Goal: Task Accomplishment & Management: Complete application form

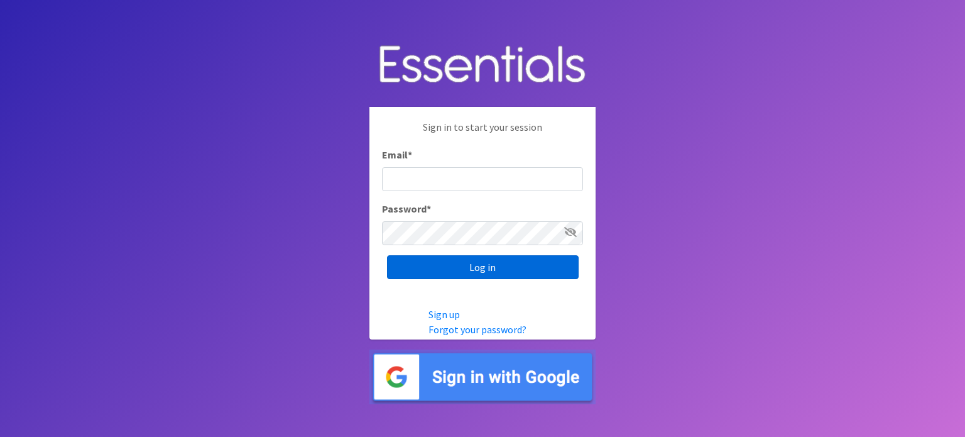
type input "[EMAIL_ADDRESS][DOMAIN_NAME]"
click at [495, 268] on input "Log in" at bounding box center [483, 267] width 192 height 24
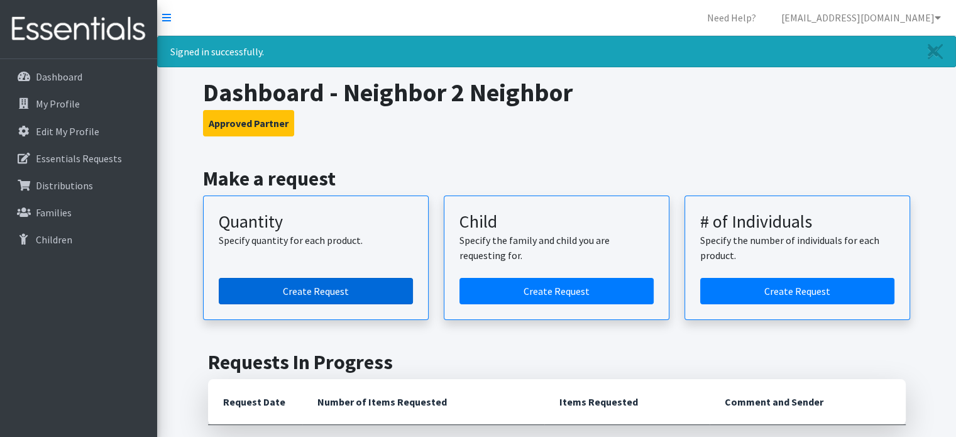
click at [333, 288] on link "Create Request" at bounding box center [316, 291] width 194 height 26
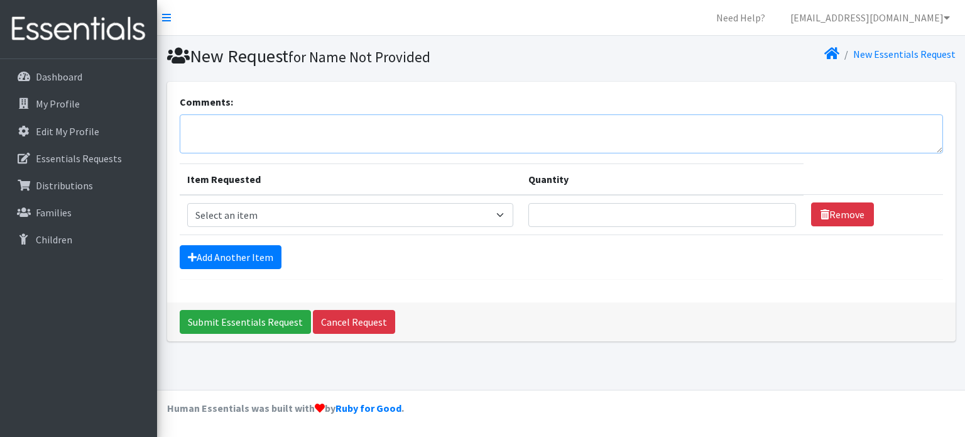
click at [206, 133] on textarea "Comments:" at bounding box center [562, 133] width 764 height 39
type textarea "We would like to pick up at 9 am on Wednesday, September 3rd. Thank you."
click at [211, 213] on select "Select an item Baby Formula Kids (Newborn) Kids (Preemie) Kids (Size 1) Kids (S…" at bounding box center [350, 215] width 327 height 24
click at [216, 215] on select "Select an item Baby Formula Kids (Newborn) Kids (Preemie) Kids (Size 1) Kids (S…" at bounding box center [350, 215] width 327 height 24
select select "453"
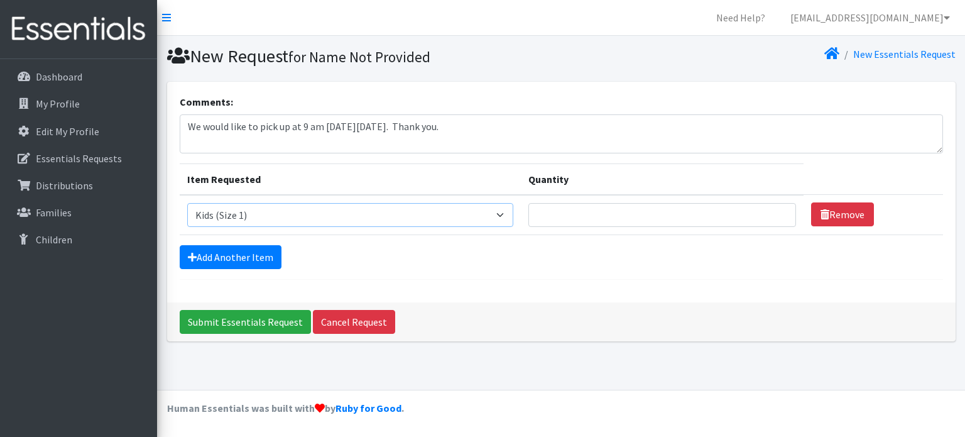
click at [187, 203] on select "Select an item Baby Formula Kids (Newborn) Kids (Preemie) Kids (Size 1) Kids (S…" at bounding box center [350, 215] width 327 height 24
click at [569, 211] on input "Quantity" at bounding box center [662, 215] width 267 height 24
type input "400"
click at [241, 251] on link "Add Another Item" at bounding box center [231, 257] width 102 height 24
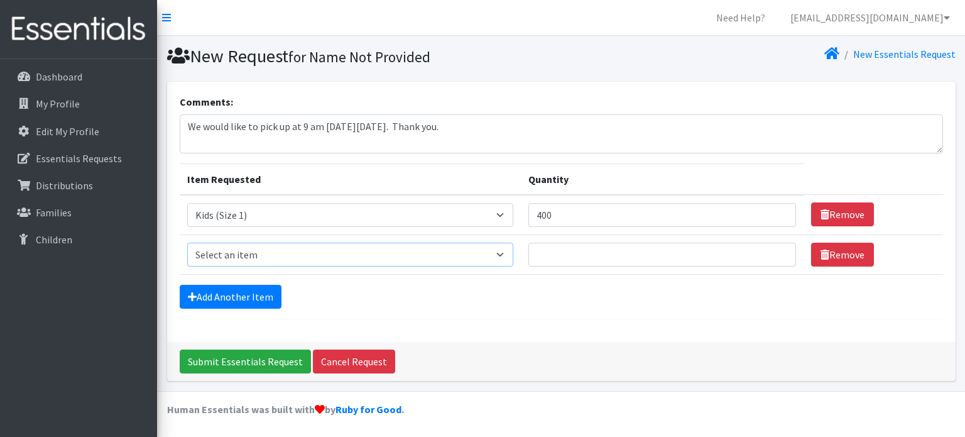
click at [258, 253] on select "Select an item Baby Formula Kids (Newborn) Kids (Preemie) Kids (Size 1) Kids (S…" at bounding box center [350, 255] width 327 height 24
select select "442"
click at [187, 243] on select "Select an item Baby Formula Kids (Newborn) Kids (Preemie) Kids (Size 1) Kids (S…" at bounding box center [350, 255] width 327 height 24
click at [562, 246] on input "Quantity" at bounding box center [662, 255] width 267 height 24
type input "1000"
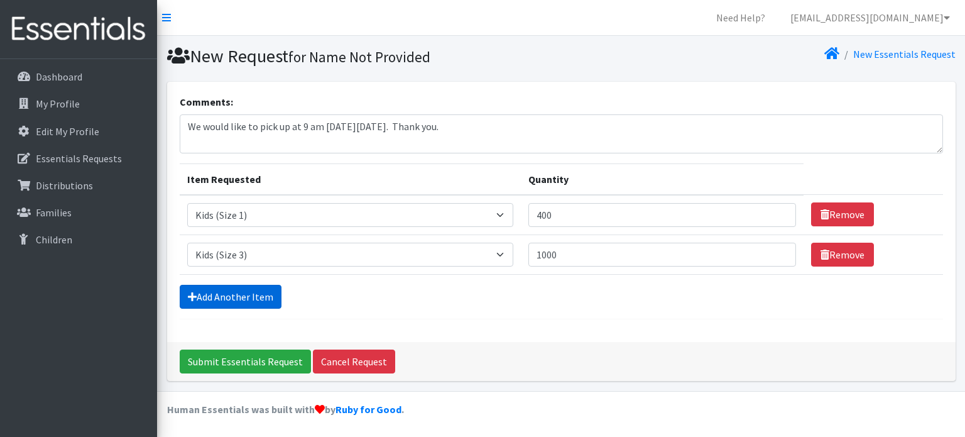
click at [239, 300] on link "Add Another Item" at bounding box center [231, 297] width 102 height 24
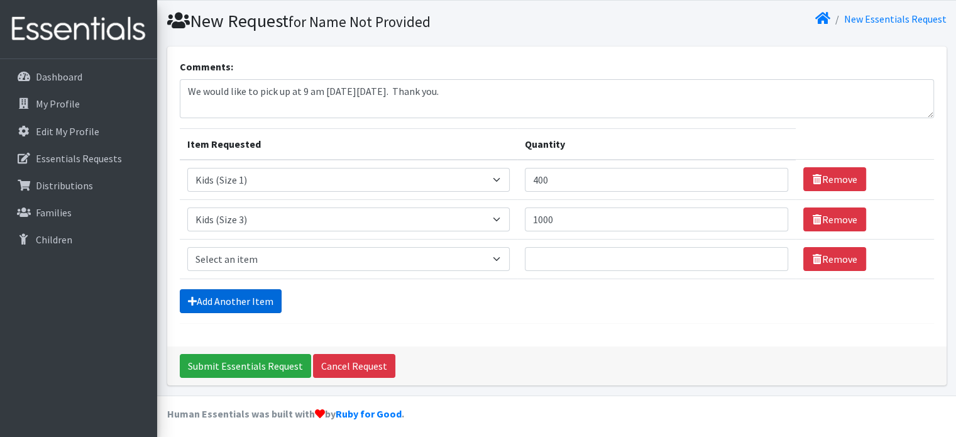
scroll to position [38, 0]
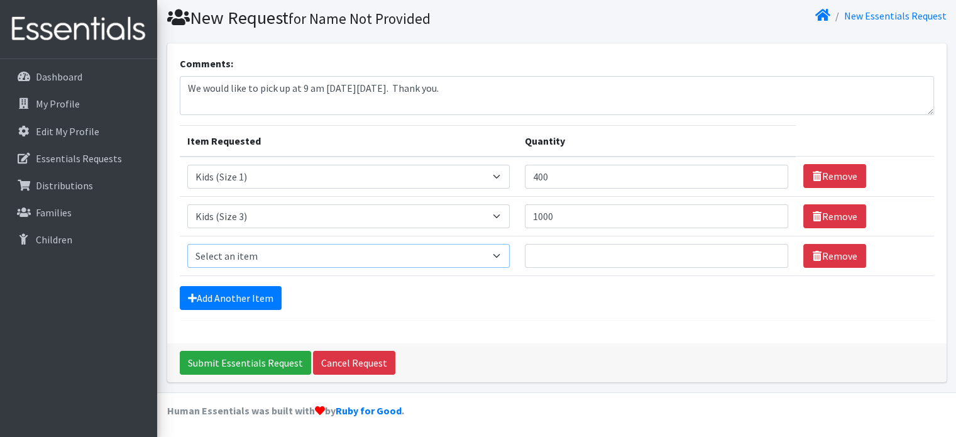
click at [218, 258] on select "Select an item Baby Formula Kids (Newborn) Kids (Preemie) Kids (Size 1) Kids (S…" at bounding box center [348, 256] width 322 height 24
select select "459"
click at [187, 244] on select "Select an item Baby Formula Kids (Newborn) Kids (Preemie) Kids (Size 1) Kids (S…" at bounding box center [348, 256] width 322 height 24
drag, startPoint x: 556, startPoint y: 252, endPoint x: 557, endPoint y: 314, distance: 61.6
click at [556, 253] on input "Quantity" at bounding box center [657, 256] width 264 height 24
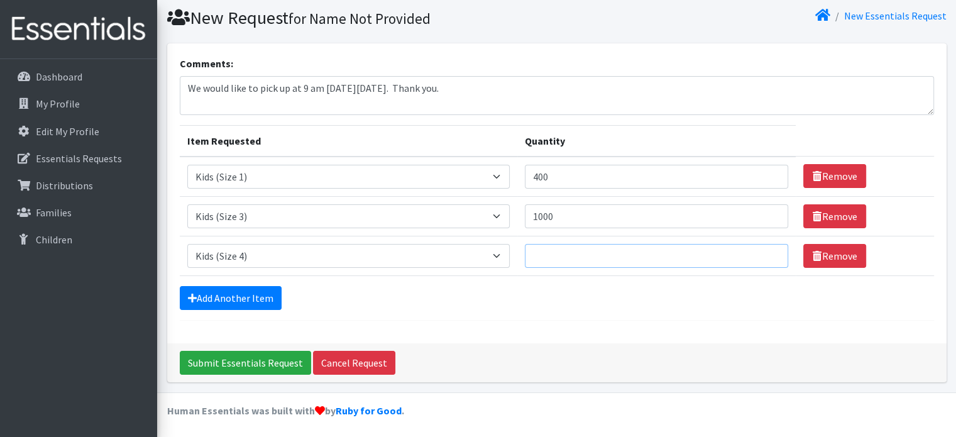
click at [543, 253] on input "Quantity" at bounding box center [657, 256] width 264 height 24
type input "1500"
click at [244, 299] on link "Add Another Item" at bounding box center [231, 298] width 102 height 24
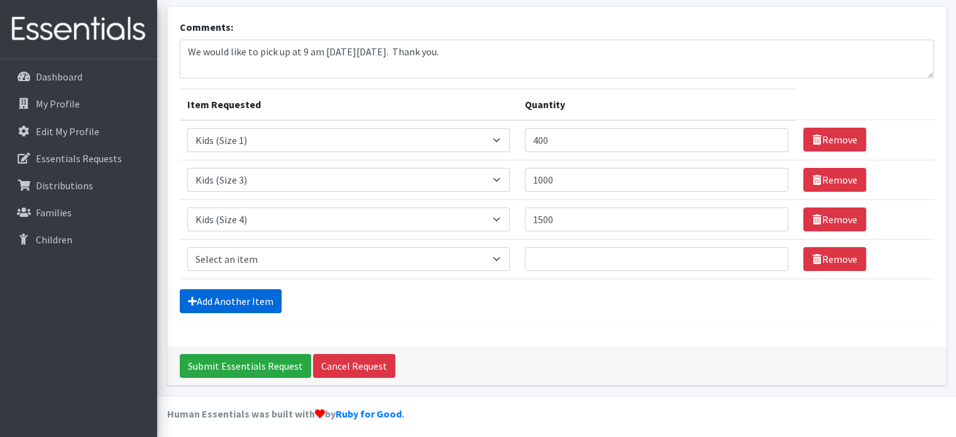
scroll to position [78, 0]
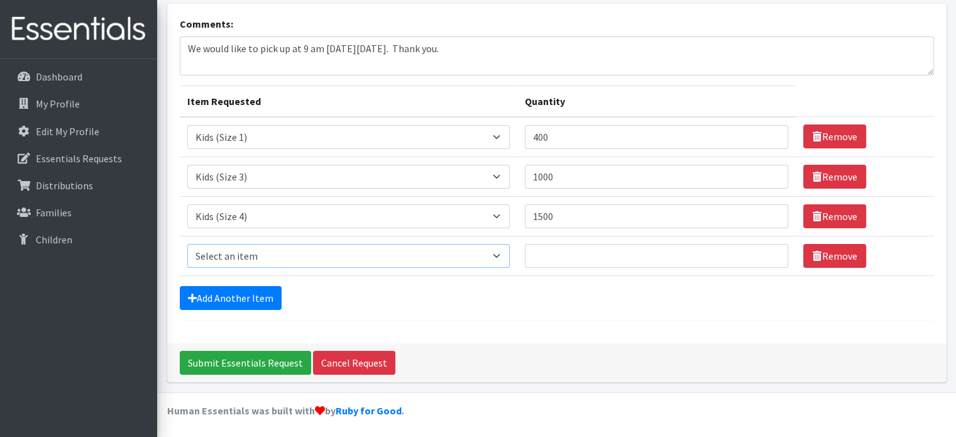
click at [219, 255] on select "Select an item Baby Formula Kids (Newborn) Kids (Preemie) Kids (Size 1) Kids (S…" at bounding box center [348, 256] width 322 height 24
select select "460"
click at [187, 244] on select "Select an item Baby Formula Kids (Newborn) Kids (Preemie) Kids (Size 1) Kids (S…" at bounding box center [348, 256] width 322 height 24
click at [554, 262] on input "Quantity" at bounding box center [657, 256] width 264 height 24
click at [546, 259] on input "Quantity" at bounding box center [657, 256] width 264 height 24
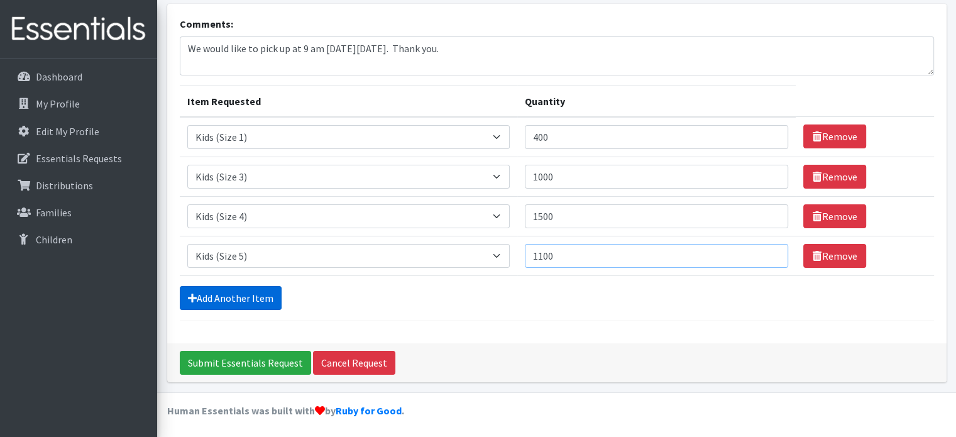
type input "1100"
click at [238, 300] on link "Add Another Item" at bounding box center [231, 298] width 102 height 24
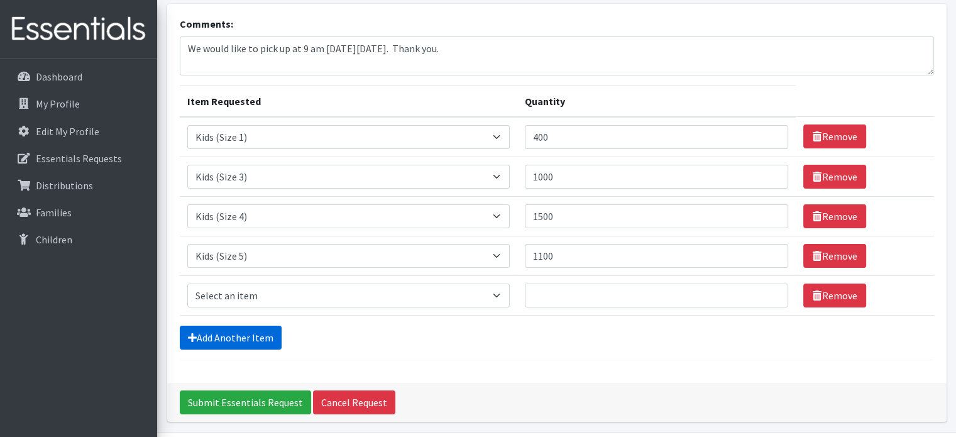
scroll to position [118, 0]
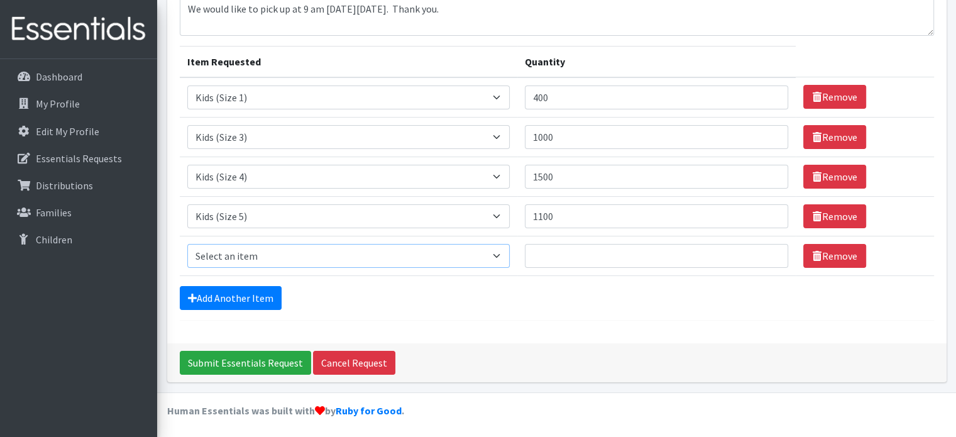
click at [502, 254] on select "Select an item Baby Formula Kids (Newborn) Kids (Preemie) Kids (Size 1) Kids (S…" at bounding box center [348, 256] width 322 height 24
select select "462"
click at [187, 244] on select "Select an item Baby Formula Kids (Newborn) Kids (Preemie) Kids (Size 1) Kids (S…" at bounding box center [348, 256] width 322 height 24
click at [554, 257] on input "Quantity" at bounding box center [657, 256] width 264 height 24
type input "1000"
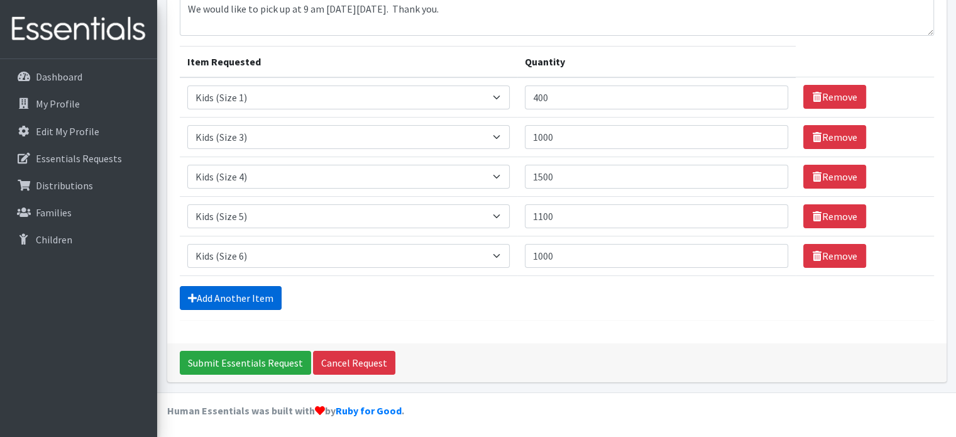
click at [217, 300] on link "Add Another Item" at bounding box center [231, 298] width 102 height 24
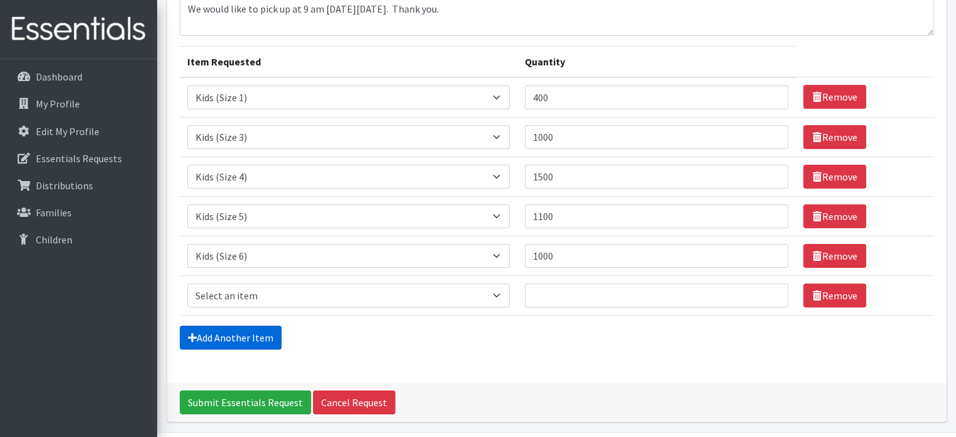
scroll to position [157, 0]
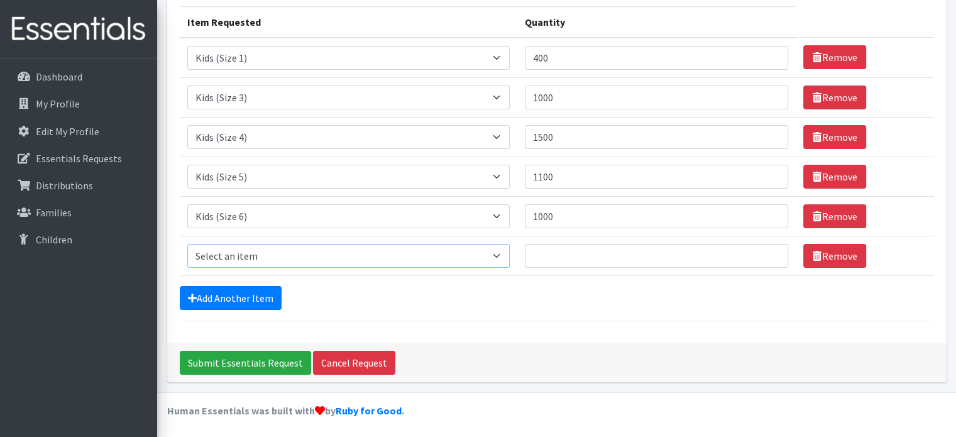
click at [246, 257] on select "Select an item Baby Formula Kids (Newborn) Kids (Preemie) Kids (Size 1) Kids (S…" at bounding box center [348, 256] width 322 height 24
select select "1535"
click at [187, 244] on select "Select an item Baby Formula Kids (Newborn) Kids (Preemie) Kids (Size 1) Kids (S…" at bounding box center [348, 256] width 322 height 24
click at [551, 258] on input "Quantity" at bounding box center [657, 256] width 264 height 24
type input "500"
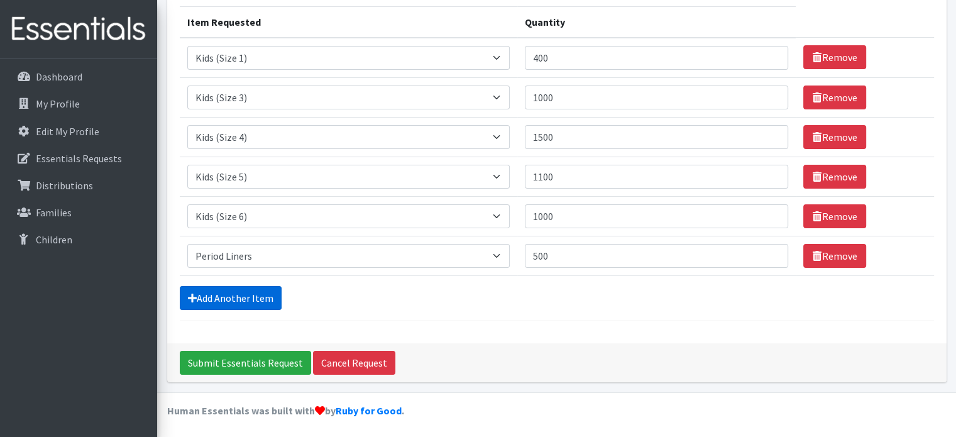
click at [248, 293] on link "Add Another Item" at bounding box center [231, 298] width 102 height 24
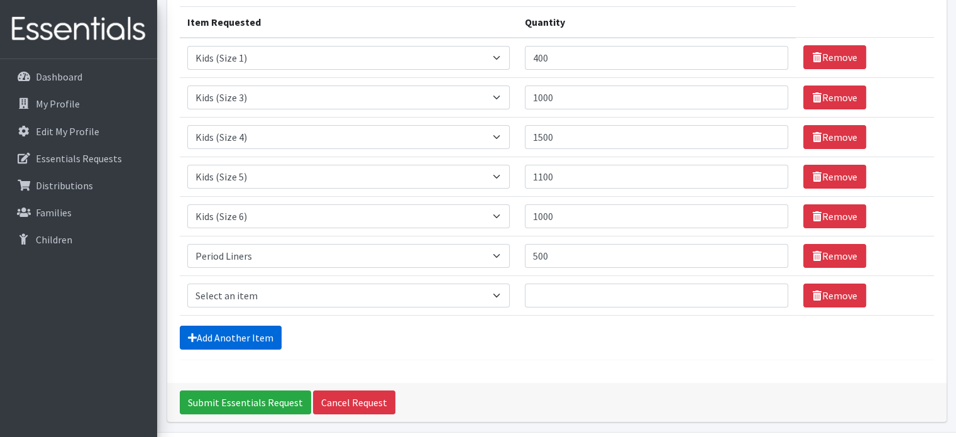
scroll to position [196, 0]
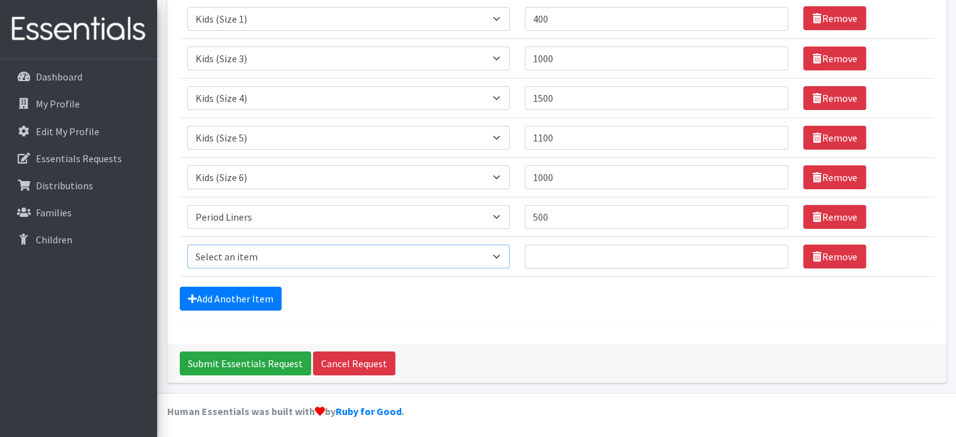
click at [501, 256] on select "Select an item Baby Formula Kids (Newborn) Kids (Preemie) Kids (Size 1) Kids (S…" at bounding box center [348, 256] width 322 height 24
select select "1536"
click at [187, 244] on select "Select an item Baby Formula Kids (Newborn) Kids (Preemie) Kids (Size 1) Kids (S…" at bounding box center [348, 256] width 322 height 24
click at [554, 259] on input "Quantity" at bounding box center [657, 256] width 264 height 24
click at [551, 260] on input "Quantity" at bounding box center [657, 256] width 264 height 24
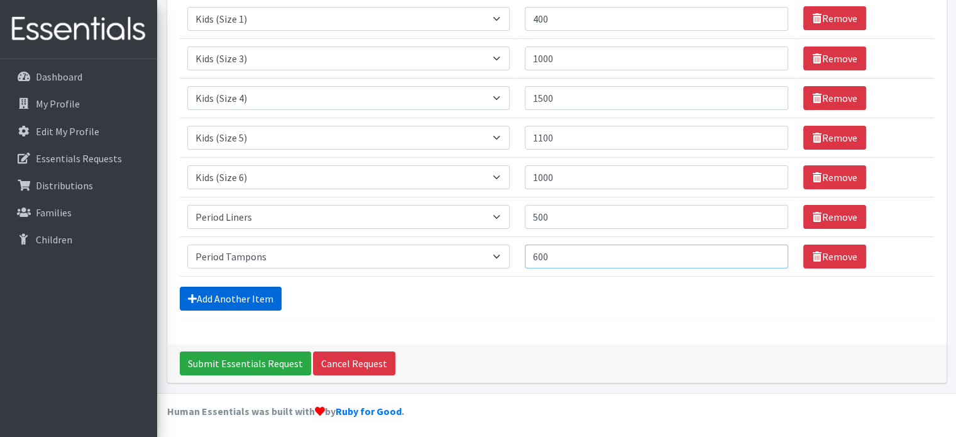
type input "600"
click at [251, 300] on link "Add Another Item" at bounding box center [231, 299] width 102 height 24
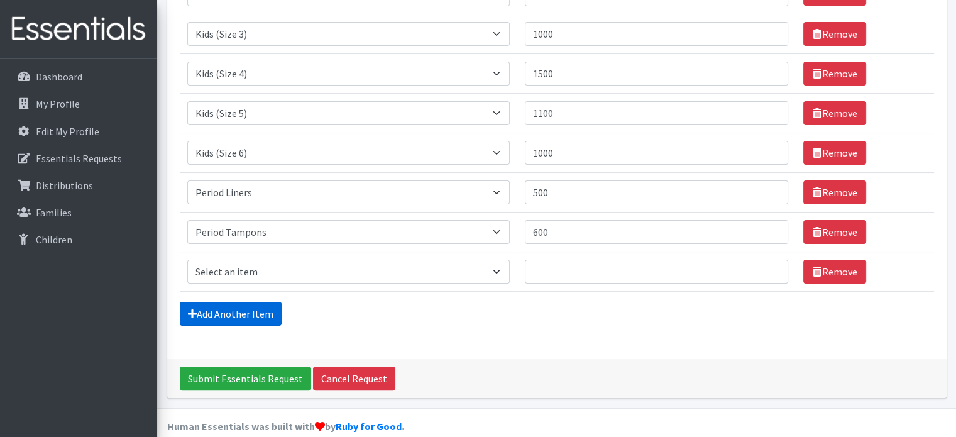
scroll to position [236, 0]
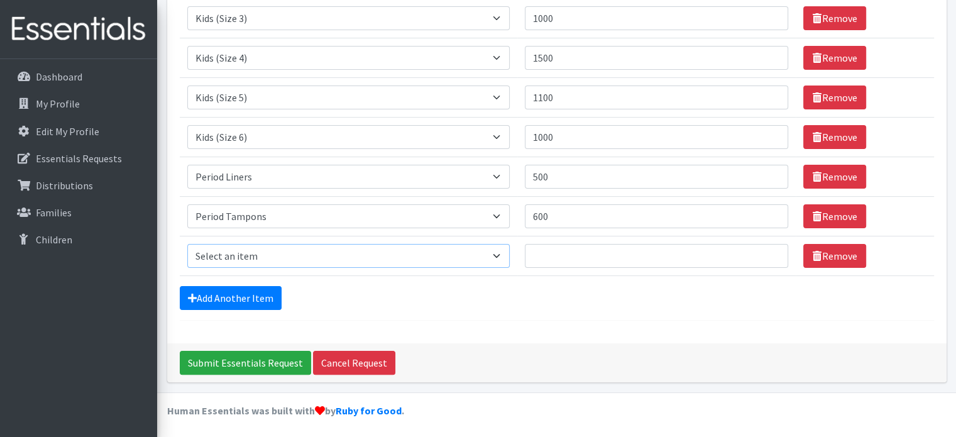
click at [503, 253] on select "Select an item Baby Formula Kids (Newborn) Kids (Preemie) Kids (Size 1) Kids (S…" at bounding box center [348, 256] width 322 height 24
select select "444"
click at [187, 244] on select "Select an item Baby Formula Kids (Newborn) Kids (Preemie) Kids (Size 1) Kids (S…" at bounding box center [348, 256] width 322 height 24
click at [549, 258] on input "Quantity" at bounding box center [657, 256] width 264 height 24
type input "100"
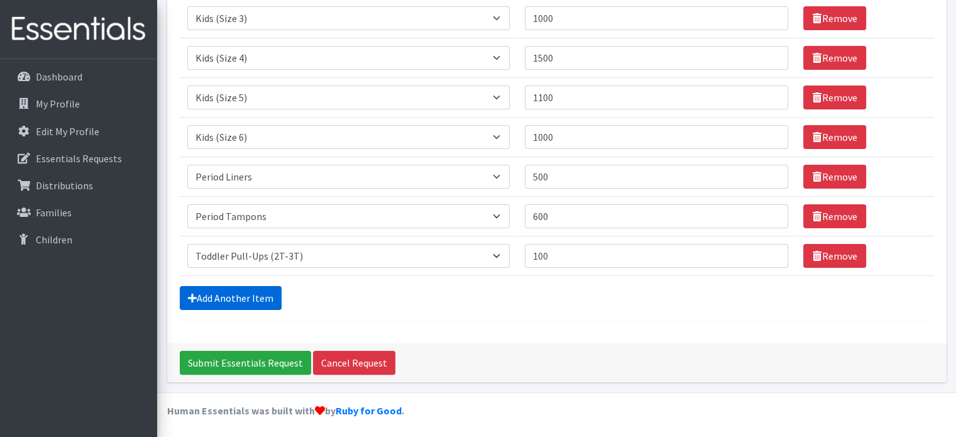
click at [251, 292] on link "Add Another Item" at bounding box center [231, 298] width 102 height 24
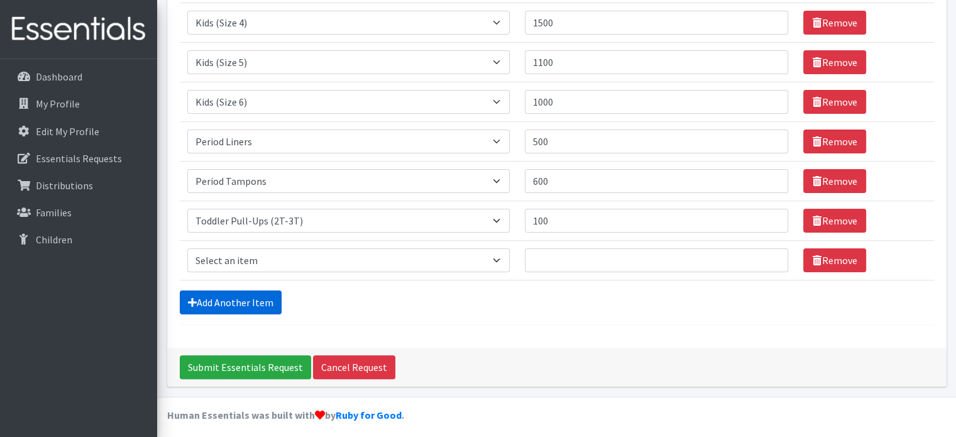
scroll to position [275, 0]
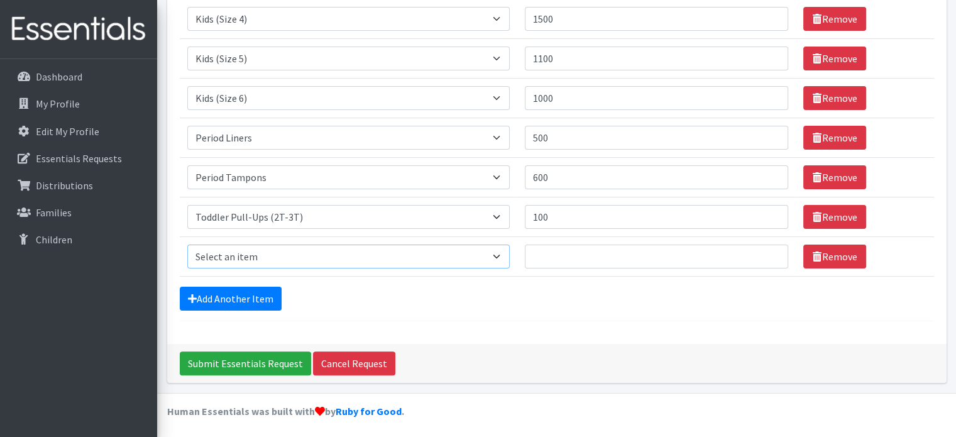
click at [227, 255] on select "Select an item Baby Formula Kids (Newborn) Kids (Preemie) Kids (Size 1) Kids (S…" at bounding box center [348, 256] width 322 height 24
select select "445"
click at [187, 244] on select "Select an item Baby Formula Kids (Newborn) Kids (Preemie) Kids (Size 1) Kids (S…" at bounding box center [348, 256] width 322 height 24
drag, startPoint x: 558, startPoint y: 255, endPoint x: 507, endPoint y: 246, distance: 51.6
click at [557, 255] on input "Quantity" at bounding box center [657, 256] width 264 height 24
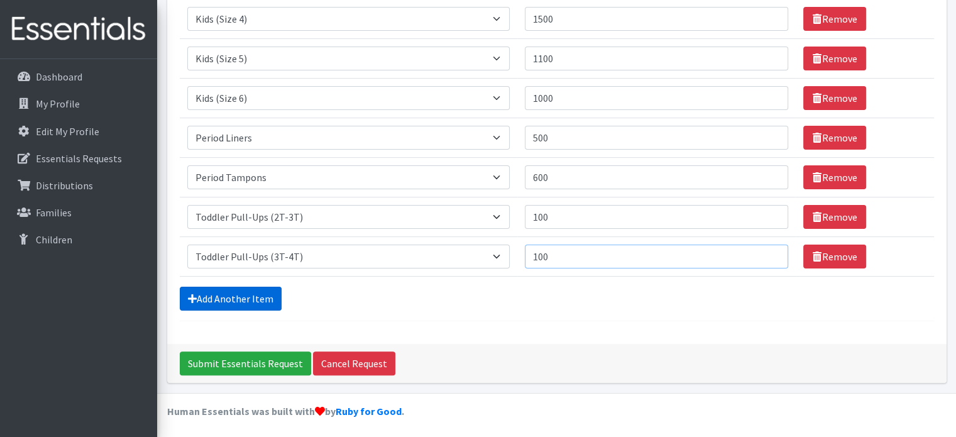
type input "100"
click at [239, 301] on link "Add Another Item" at bounding box center [231, 299] width 102 height 24
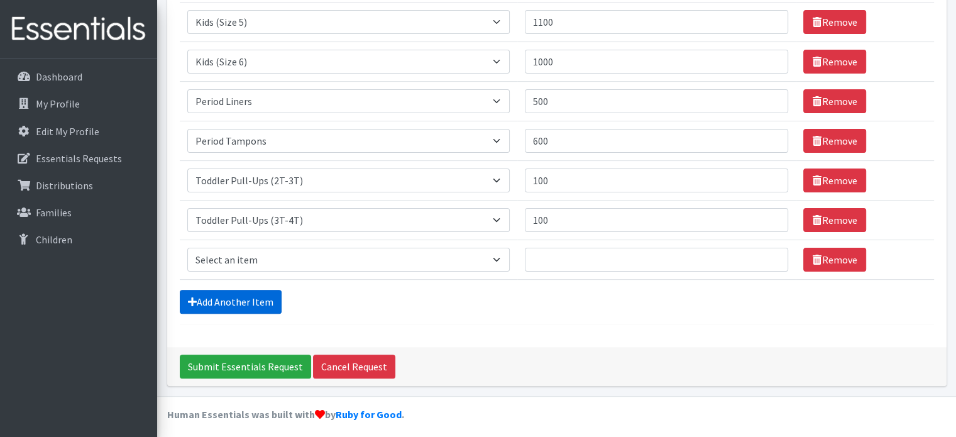
scroll to position [315, 0]
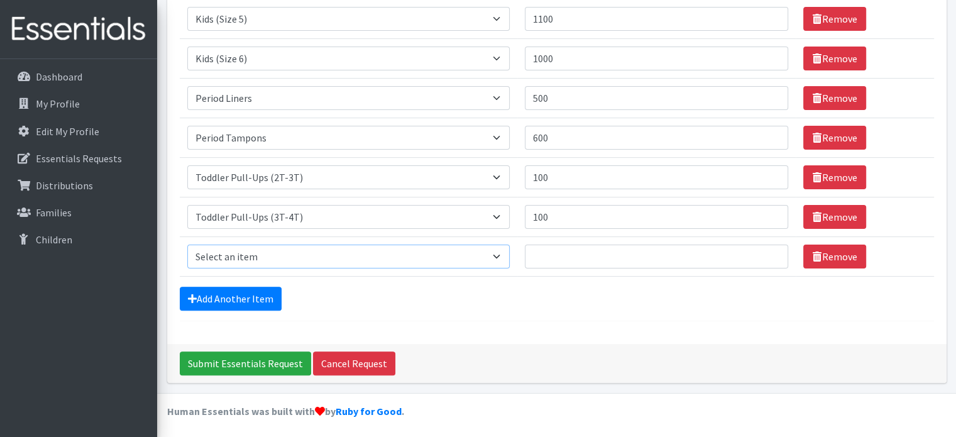
click at [500, 255] on select "Select an item Baby Formula Kids (Newborn) Kids (Preemie) Kids (Size 1) Kids (S…" at bounding box center [348, 256] width 322 height 24
select select "446"
click at [187, 244] on select "Select an item Baby Formula Kids (Newborn) Kids (Preemie) Kids (Size 1) Kids (S…" at bounding box center [348, 256] width 322 height 24
click at [572, 257] on input "Quantity" at bounding box center [657, 256] width 264 height 24
type input "100"
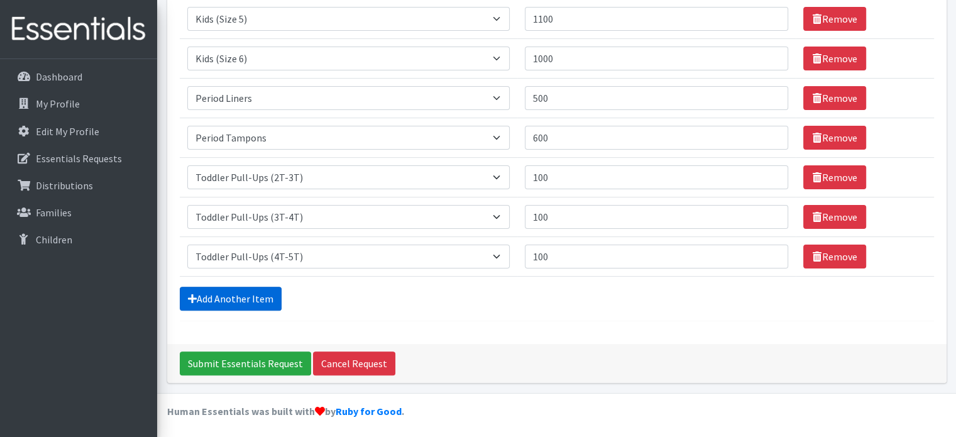
click at [204, 292] on link "Add Another Item" at bounding box center [231, 299] width 102 height 24
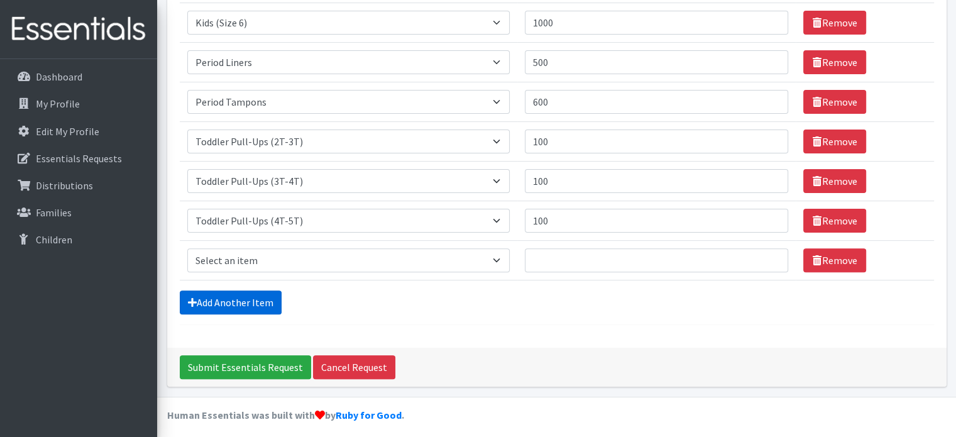
scroll to position [354, 0]
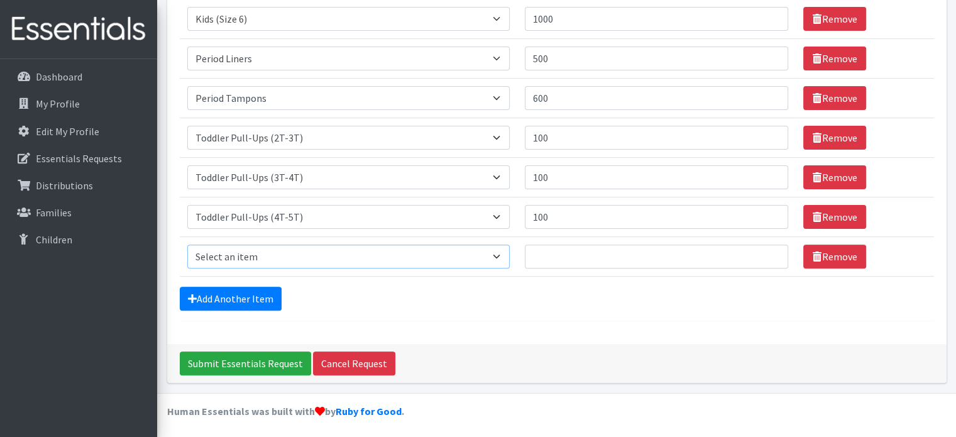
click at [503, 253] on select "Select an item Baby Formula Kids (Newborn) Kids (Preemie) Kids (Size 1) Kids (S…" at bounding box center [348, 256] width 322 height 24
select select "434"
click at [187, 244] on select "Select an item Baby Formula Kids (Newborn) Kids (Preemie) Kids (Size 1) Kids (S…" at bounding box center [348, 256] width 322 height 24
click at [566, 258] on input "Quantity" at bounding box center [657, 256] width 264 height 24
type input "70"
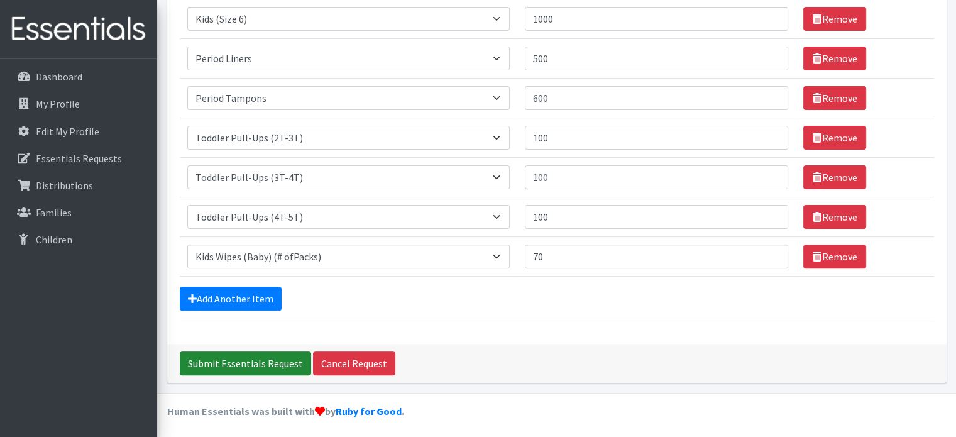
click at [251, 360] on input "Submit Essentials Request" at bounding box center [245, 363] width 131 height 24
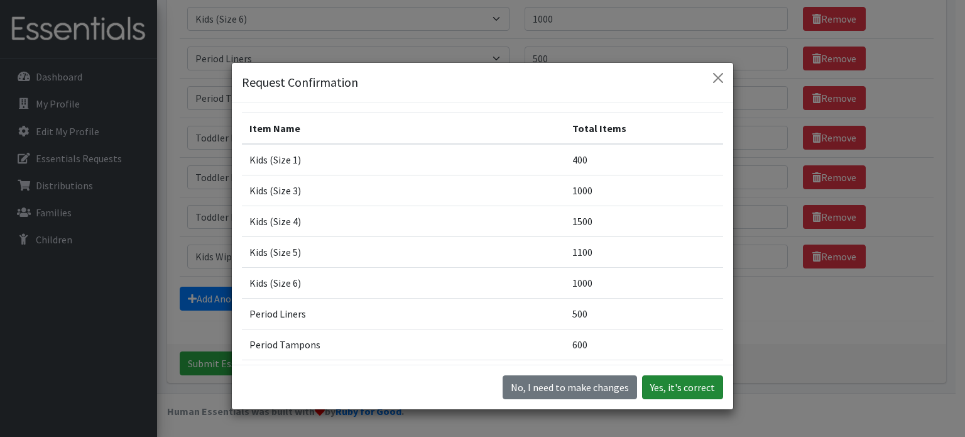
drag, startPoint x: 683, startPoint y: 384, endPoint x: 676, endPoint y: 387, distance: 6.8
click at [679, 387] on button "Yes, it's correct" at bounding box center [682, 387] width 81 height 24
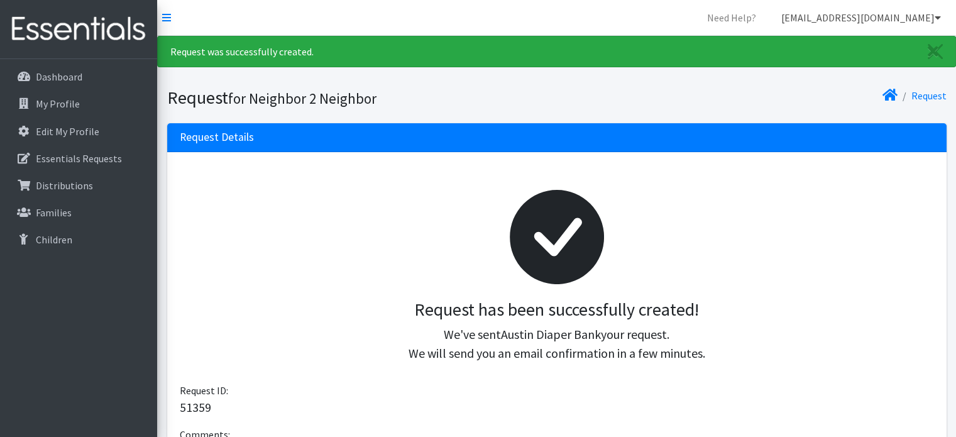
click at [898, 17] on link "[EMAIL_ADDRESS][DOMAIN_NAME]" at bounding box center [861, 17] width 180 height 25
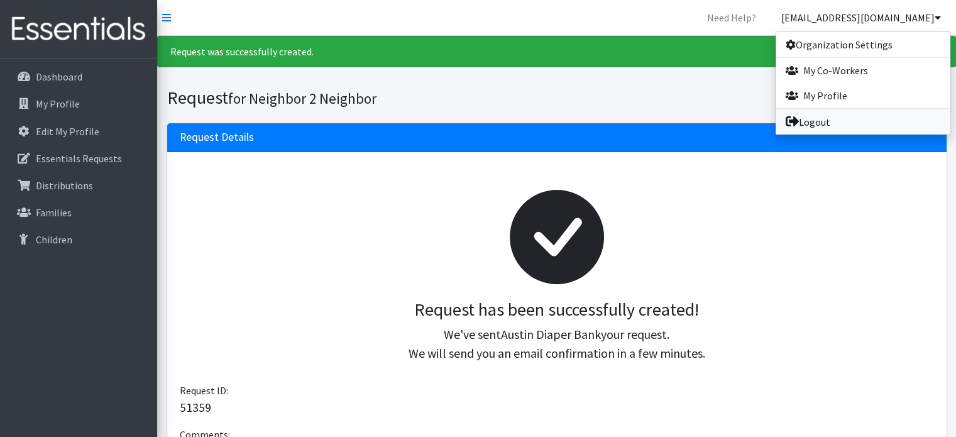
click at [826, 124] on link "Logout" at bounding box center [863, 121] width 175 height 25
